Goal: Find specific page/section

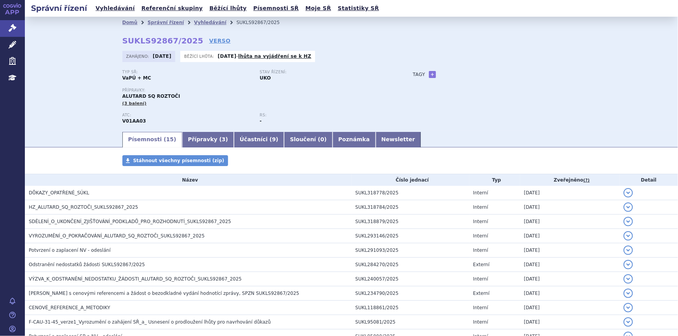
drag, startPoint x: 83, startPoint y: 36, endPoint x: 77, endPoint y: 20, distance: 16.8
click at [80, 28] on div "Domů Správní řízení Vyhledávání SUKLS92867/2025 SUKLS92867/2025 VERSO Zahájeno:…" at bounding box center [351, 74] width 653 height 114
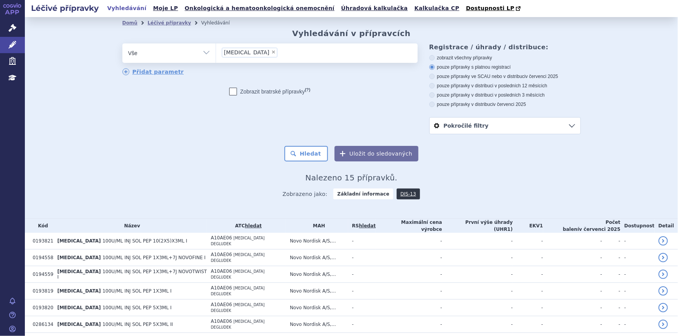
click at [271, 53] on span "×" at bounding box center [273, 52] width 5 height 5
click at [216, 53] on select "[MEDICAL_DATA]" at bounding box center [216, 52] width 0 height 19
select select
type input "9999902"
select select "9999902"
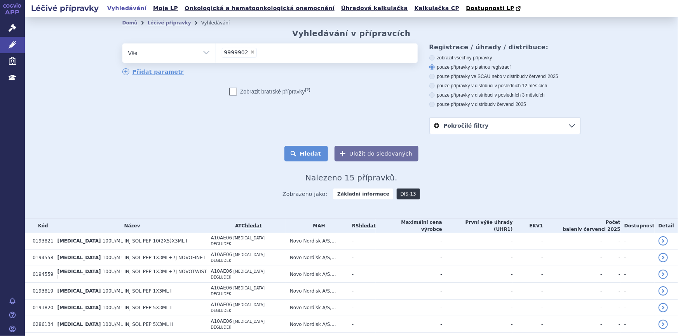
click at [308, 154] on button "Hledat" at bounding box center [306, 154] width 44 height 16
